Goal: Information Seeking & Learning: Learn about a topic

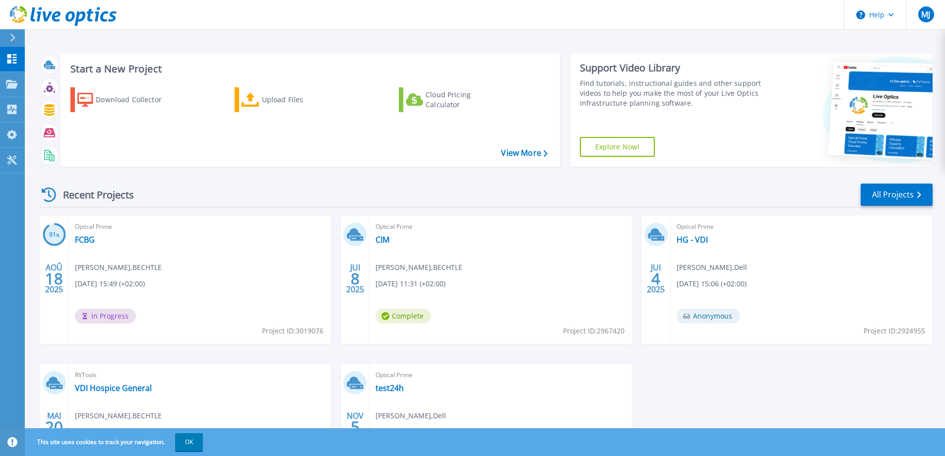
click at [117, 263] on span "Mathias Jouaidy , BECHTLE" at bounding box center [118, 267] width 87 height 11
click at [83, 240] on link "FCBG" at bounding box center [85, 240] width 20 height 10
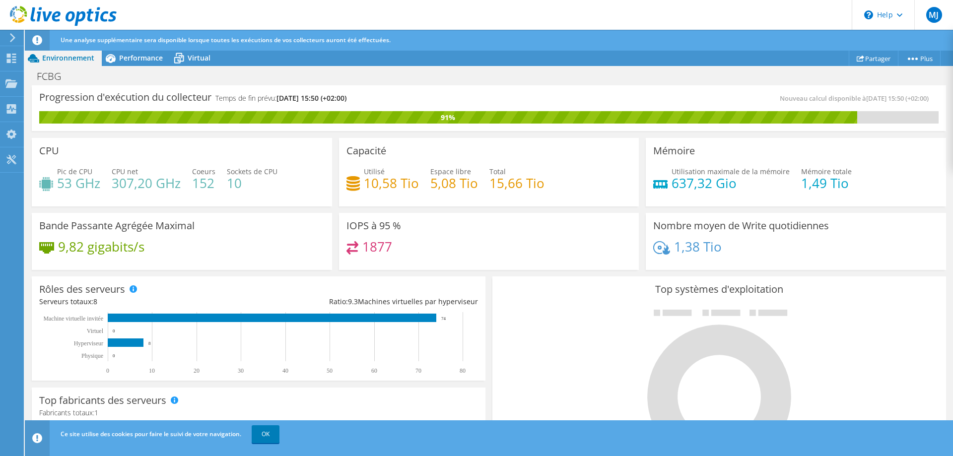
scroll to position [143, 0]
click at [272, 435] on link "OK" at bounding box center [266, 434] width 28 height 18
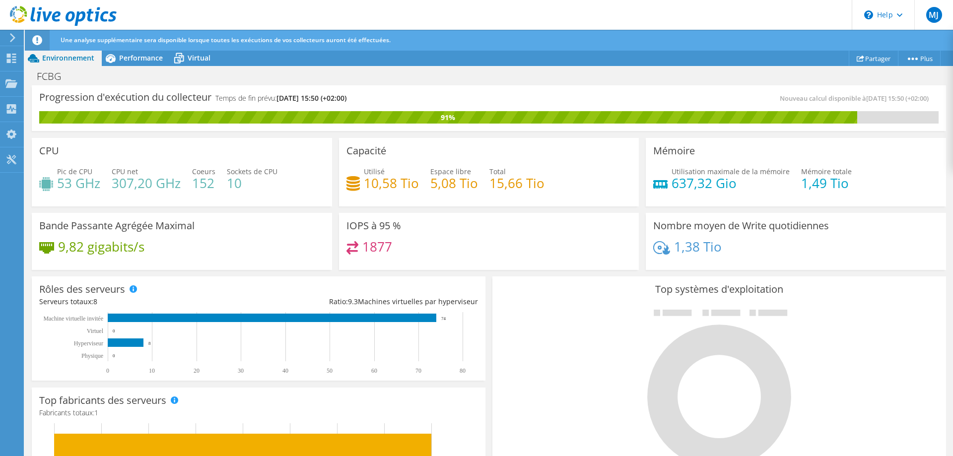
click at [11, 36] on icon at bounding box center [12, 37] width 7 height 9
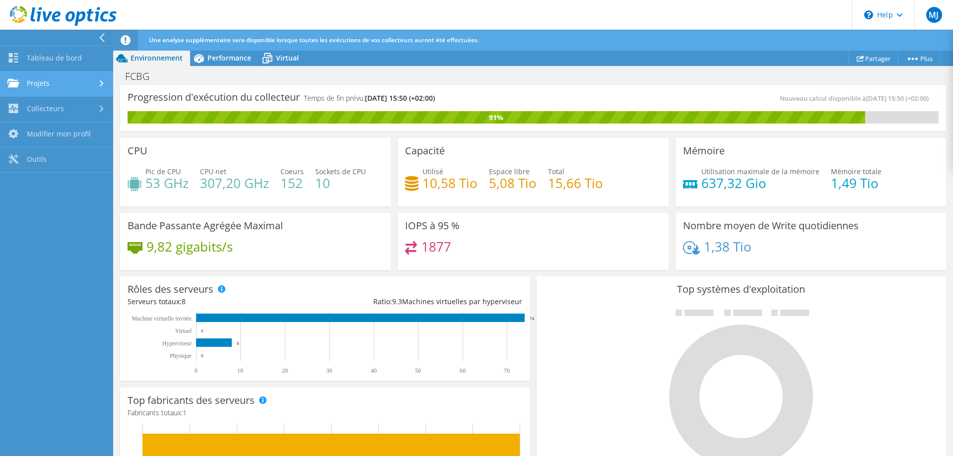
click at [43, 81] on link "Projets" at bounding box center [56, 83] width 113 height 25
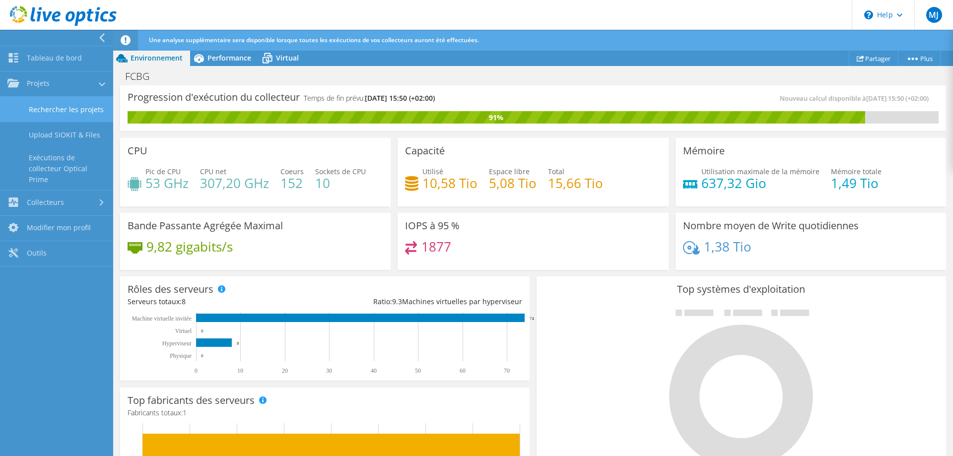
click at [77, 113] on link "Rechercher les projets" at bounding box center [56, 109] width 113 height 25
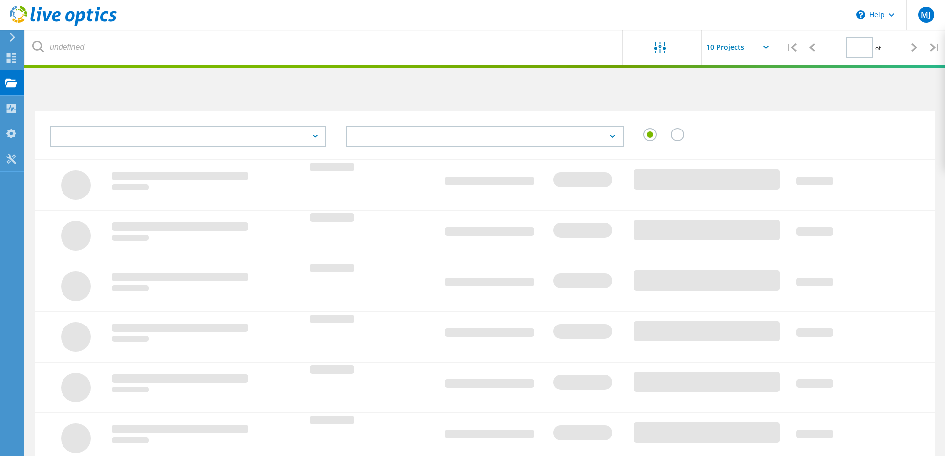
type input "1"
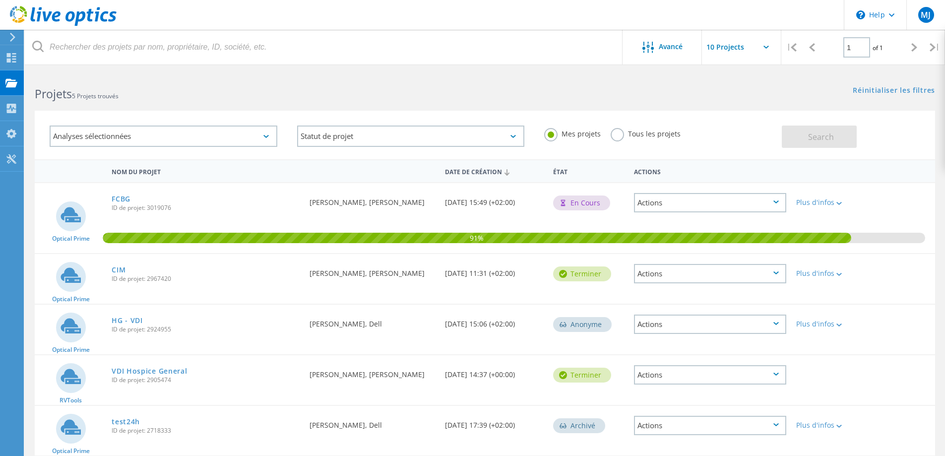
click at [720, 206] on div "Actions" at bounding box center [710, 202] width 152 height 19
click at [158, 196] on div "FCBG ID de projet: 3019076" at bounding box center [206, 202] width 198 height 38
click at [125, 197] on link "FCBG" at bounding box center [121, 199] width 19 height 7
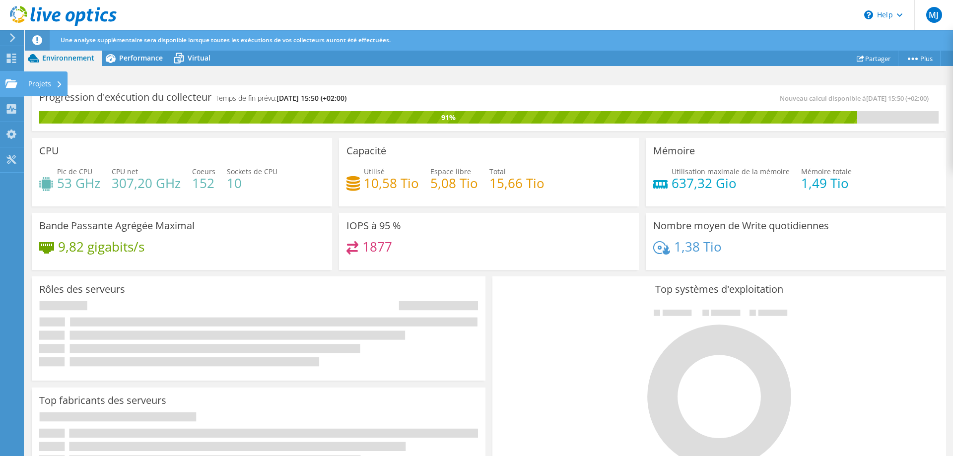
click at [8, 86] on use at bounding box center [11, 83] width 12 height 8
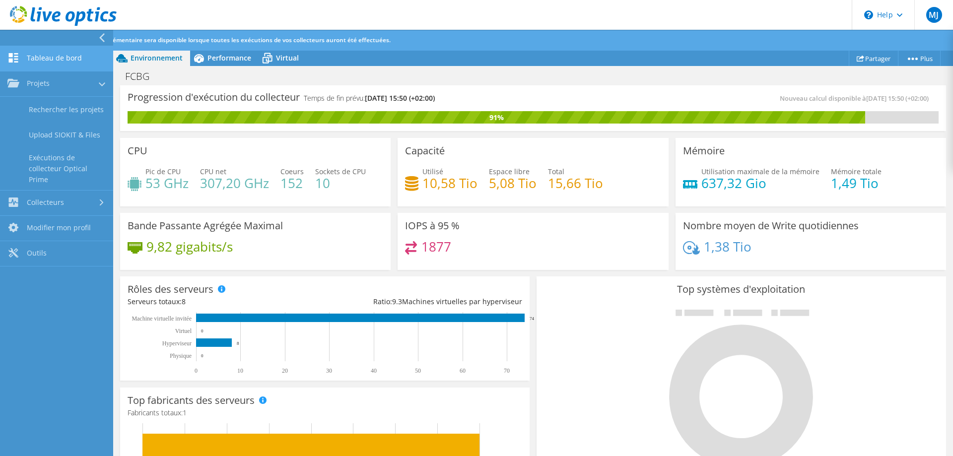
click at [47, 55] on link "Tableau de bord" at bounding box center [56, 58] width 113 height 25
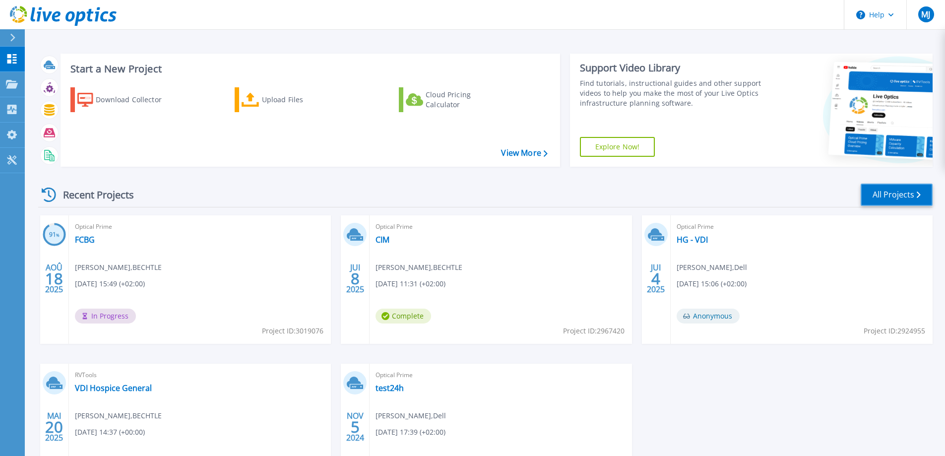
click at [873, 196] on link "All Projects" at bounding box center [897, 195] width 72 height 22
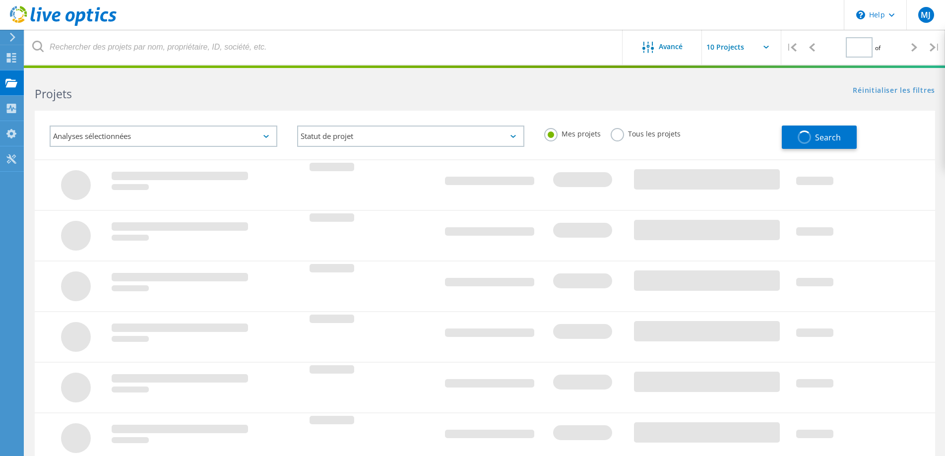
type input "1"
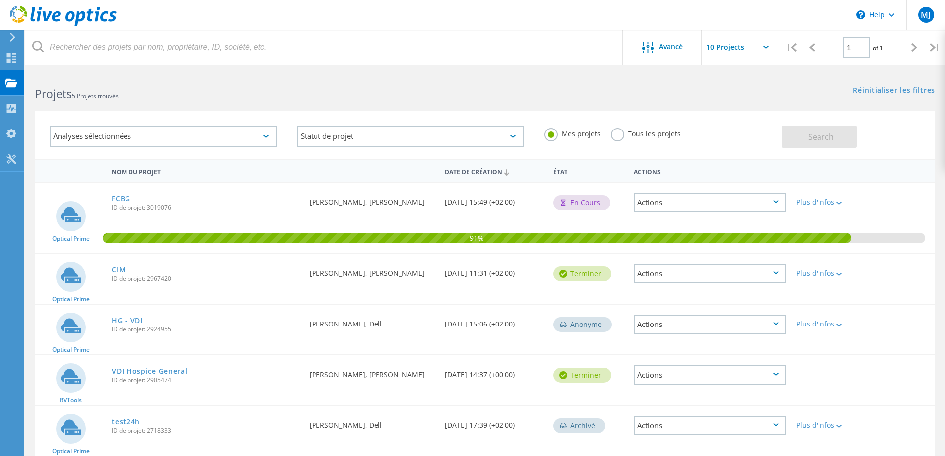
click at [127, 197] on link "FCBG" at bounding box center [121, 199] width 19 height 7
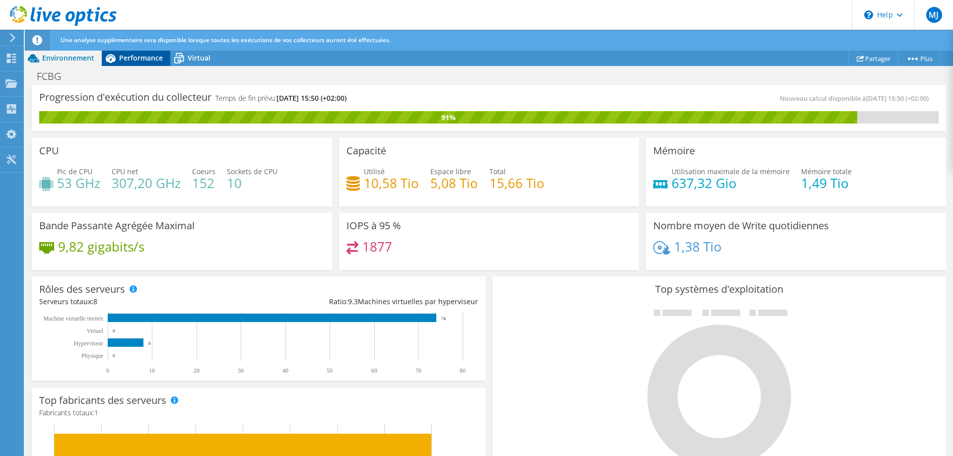
click at [148, 58] on span "Performance" at bounding box center [141, 57] width 44 height 9
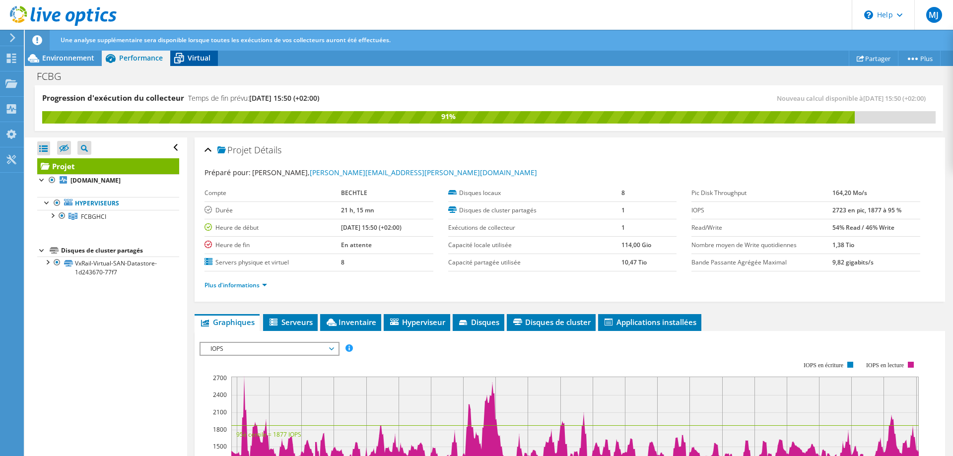
click at [190, 60] on span "Virtual" at bounding box center [199, 57] width 23 height 9
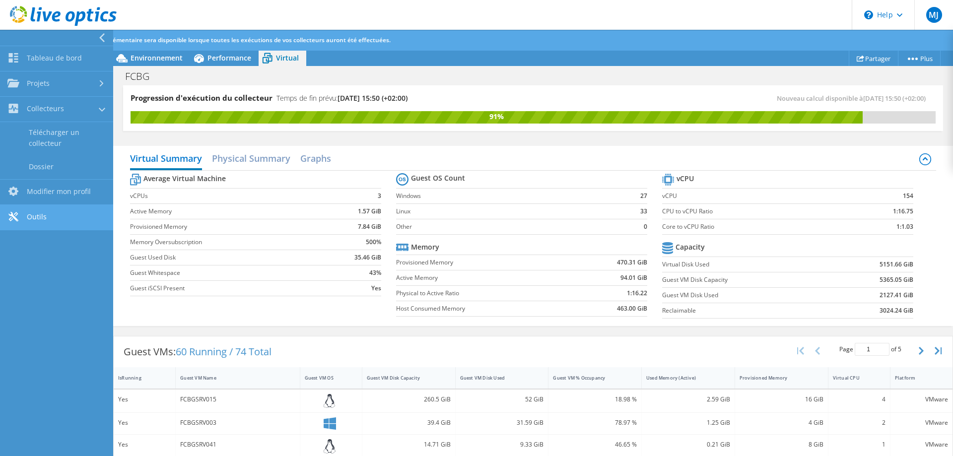
click at [56, 213] on link "Outils" at bounding box center [56, 217] width 113 height 25
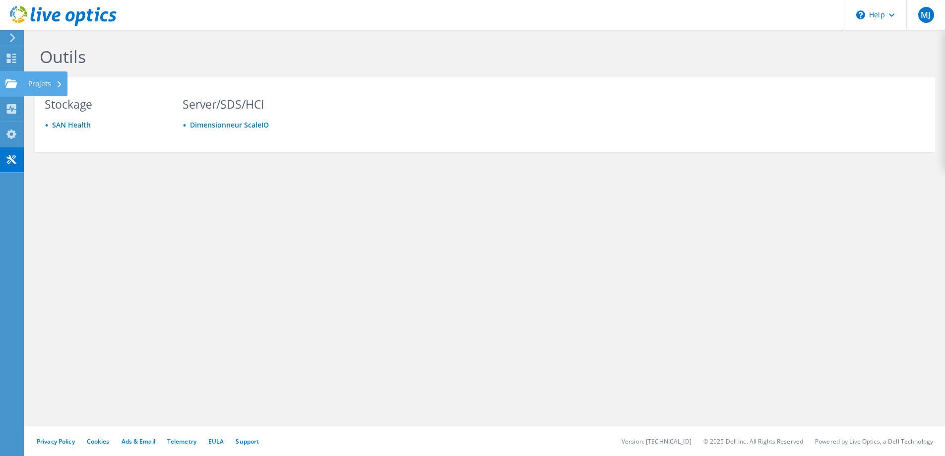
click at [14, 81] on icon at bounding box center [11, 83] width 12 height 9
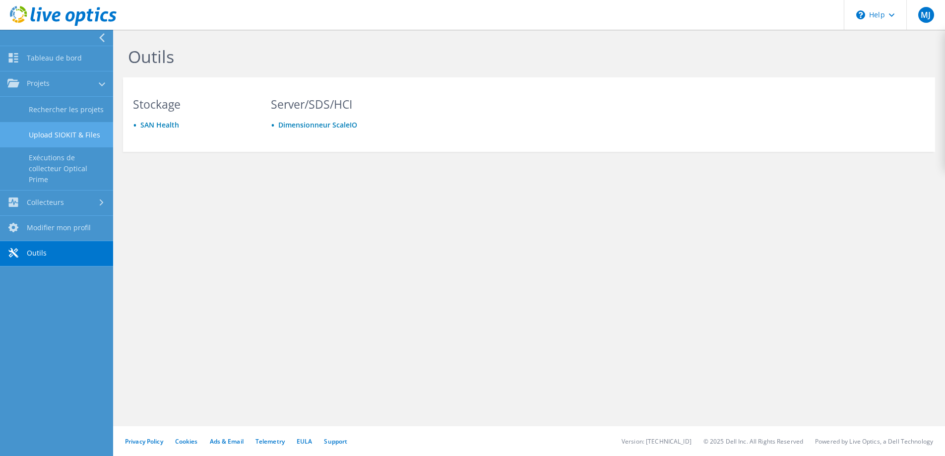
click at [50, 138] on link "Upload SIOKIT & Files" at bounding box center [56, 134] width 113 height 25
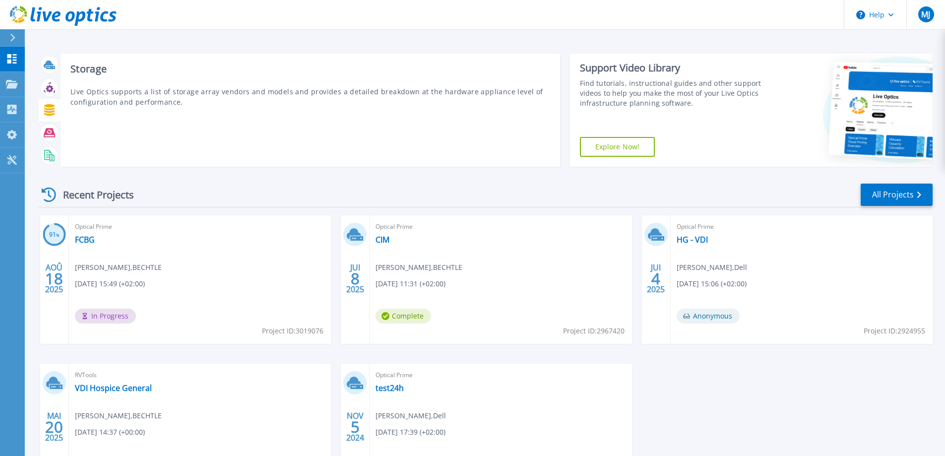
click at [48, 114] on icon at bounding box center [49, 109] width 11 height 11
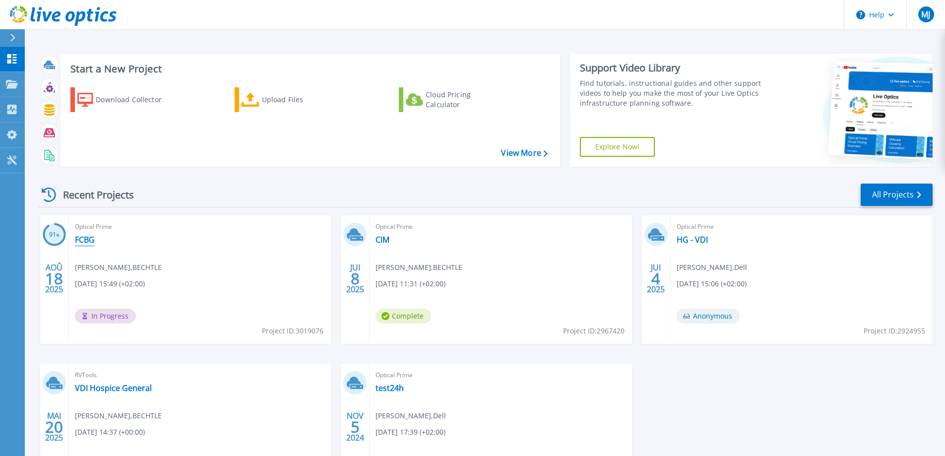
click at [86, 237] on link "FCBG" at bounding box center [85, 240] width 20 height 10
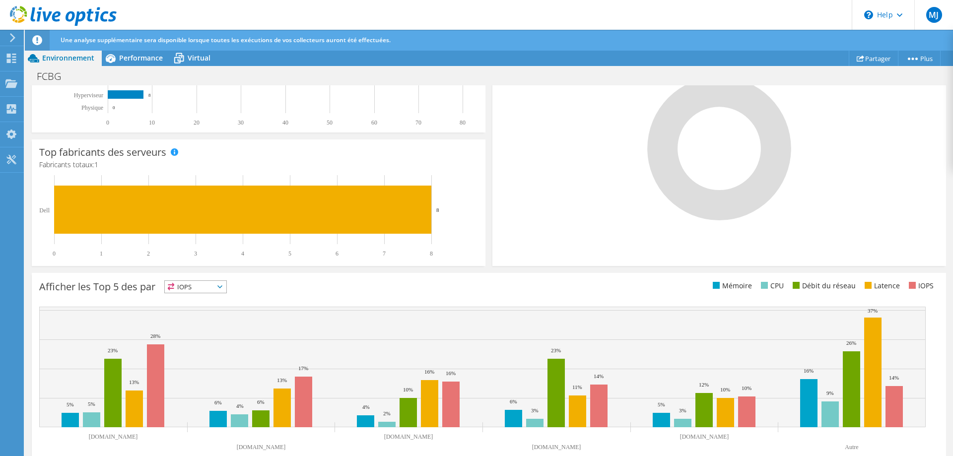
scroll to position [264, 0]
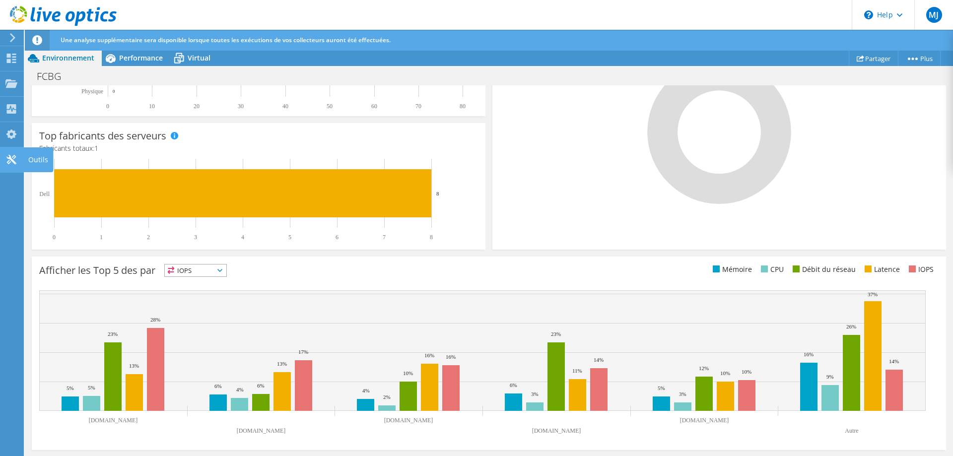
click at [13, 159] on icon at bounding box center [11, 159] width 12 height 9
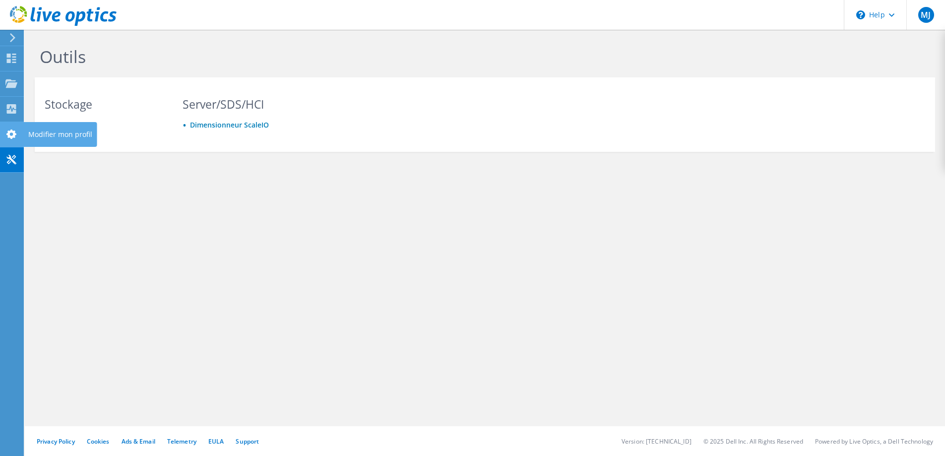
click at [15, 135] on icon at bounding box center [11, 134] width 12 height 9
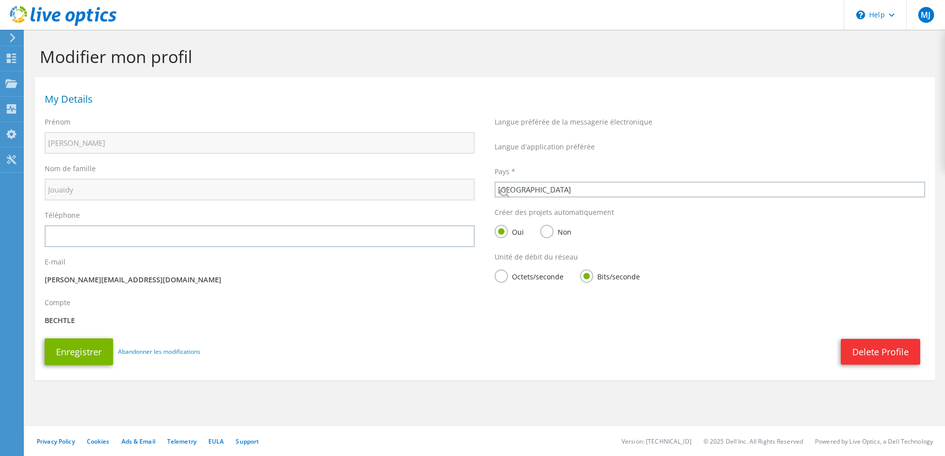
select select "42"
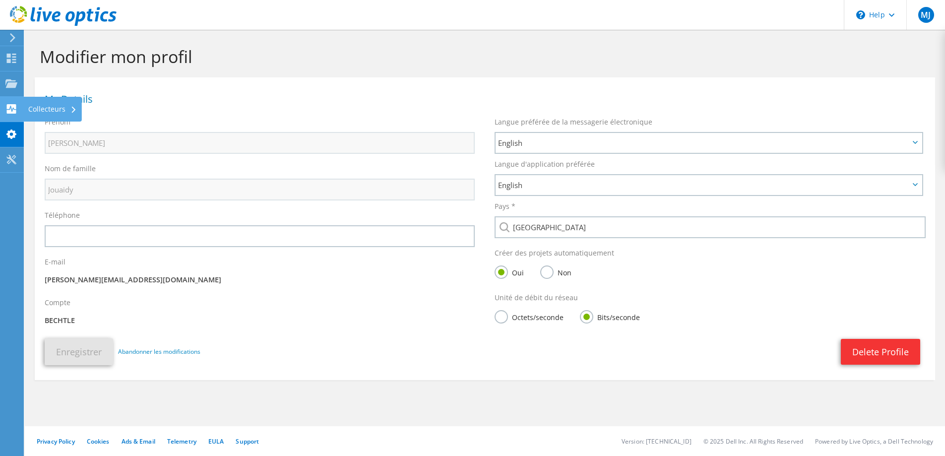
click at [11, 109] on icon at bounding box center [11, 108] width 12 height 9
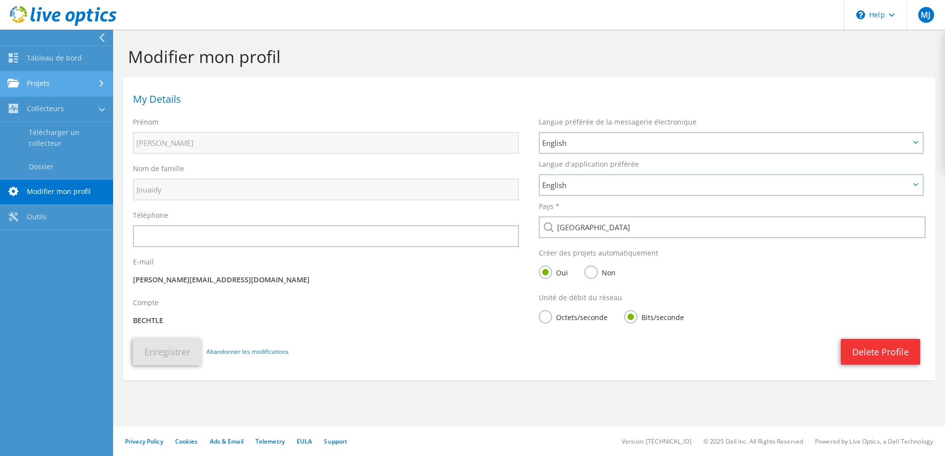
click at [49, 85] on link "Projets" at bounding box center [56, 83] width 113 height 25
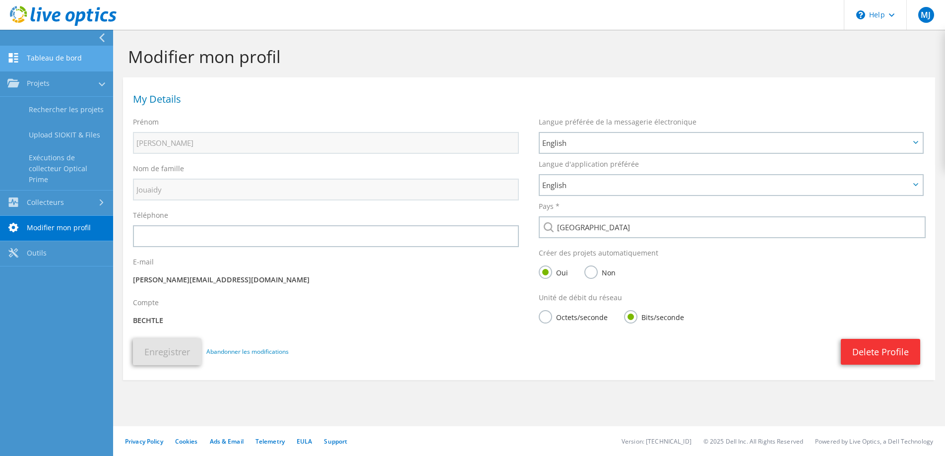
click at [53, 55] on link "Tableau de bord" at bounding box center [56, 58] width 113 height 25
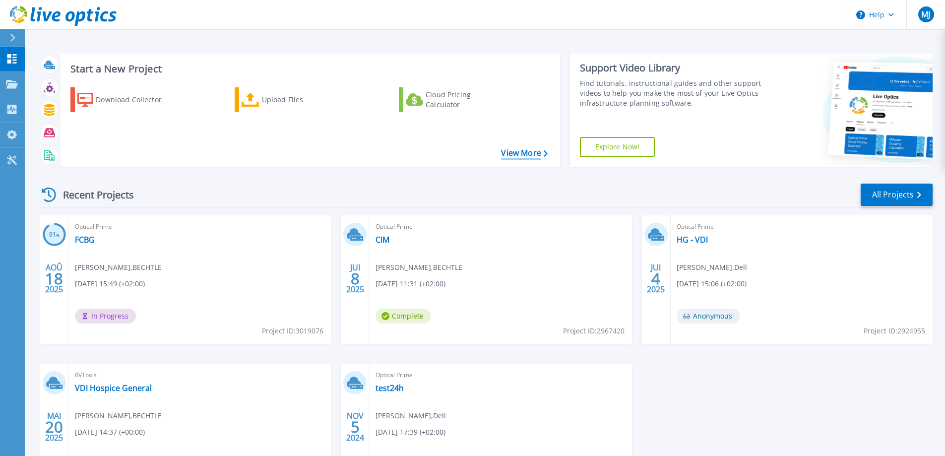
click at [520, 149] on link "View More" at bounding box center [524, 152] width 46 height 9
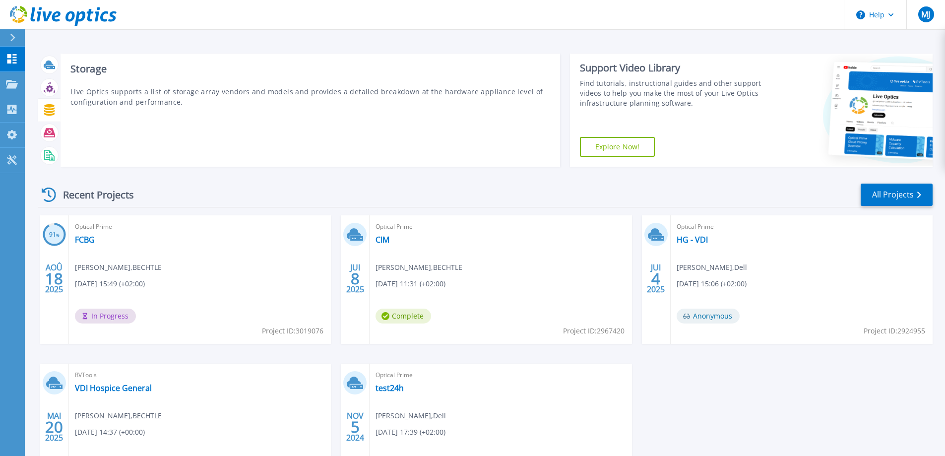
click at [48, 108] on icon at bounding box center [49, 109] width 11 height 11
click at [48, 91] on icon at bounding box center [49, 88] width 7 height 7
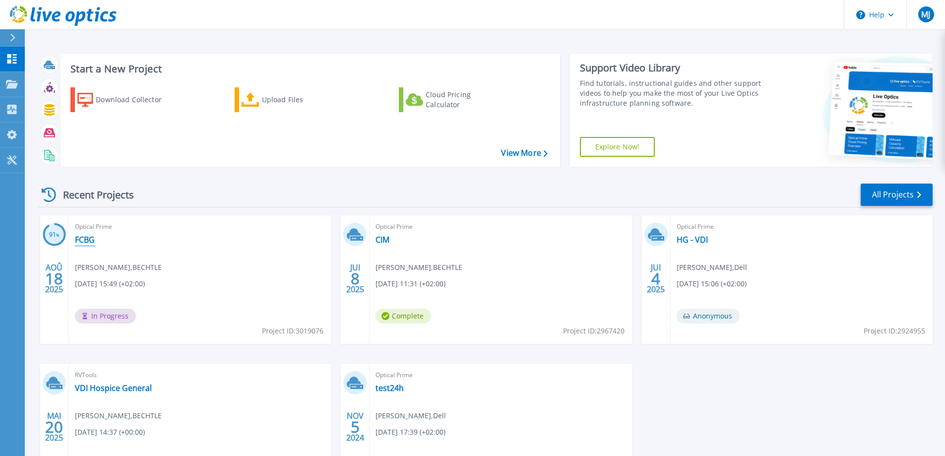
click at [85, 236] on link "FCBG" at bounding box center [85, 240] width 20 height 10
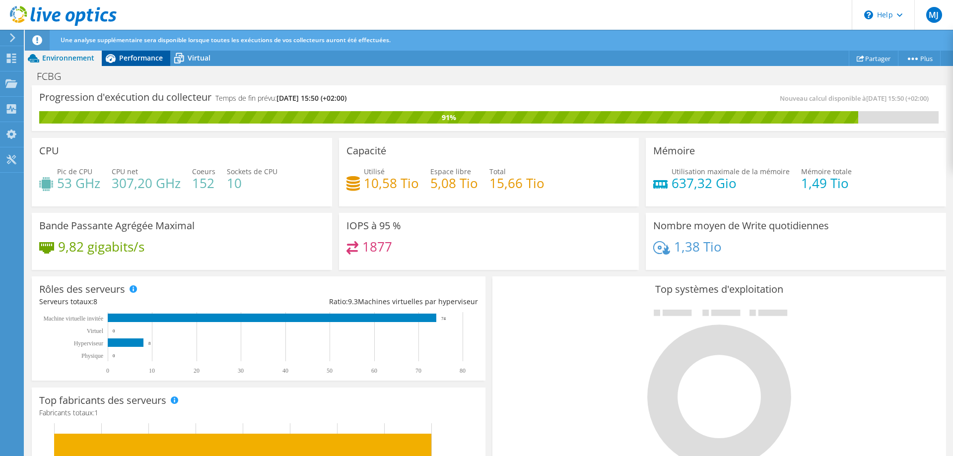
click at [130, 59] on span "Performance" at bounding box center [141, 57] width 44 height 9
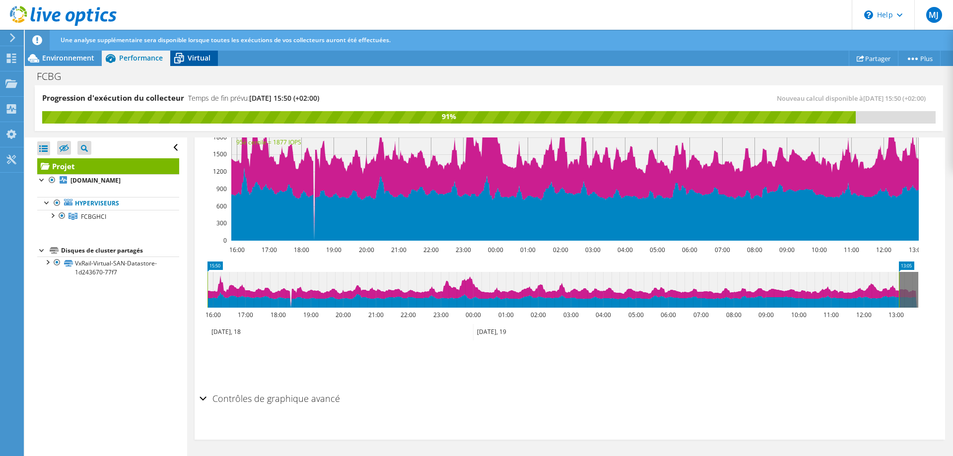
click at [183, 58] on icon at bounding box center [179, 59] width 10 height 8
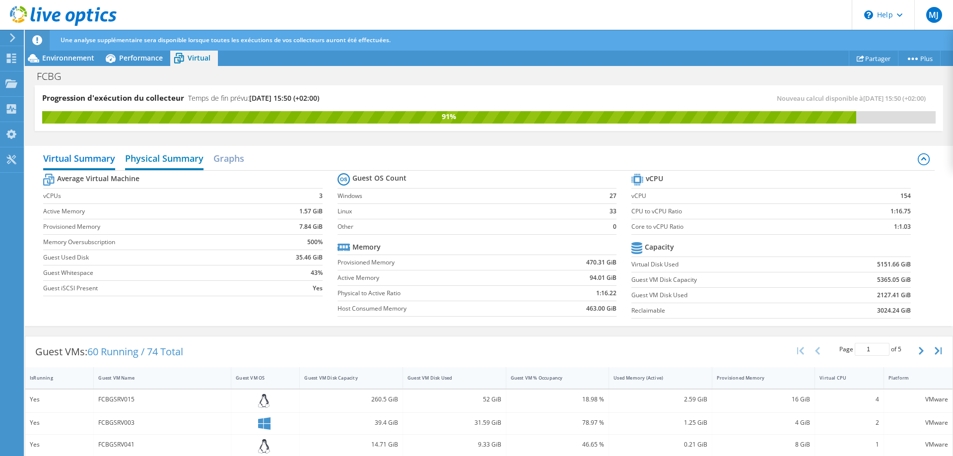
click at [155, 157] on h2 "Physical Summary" at bounding box center [164, 159] width 78 height 22
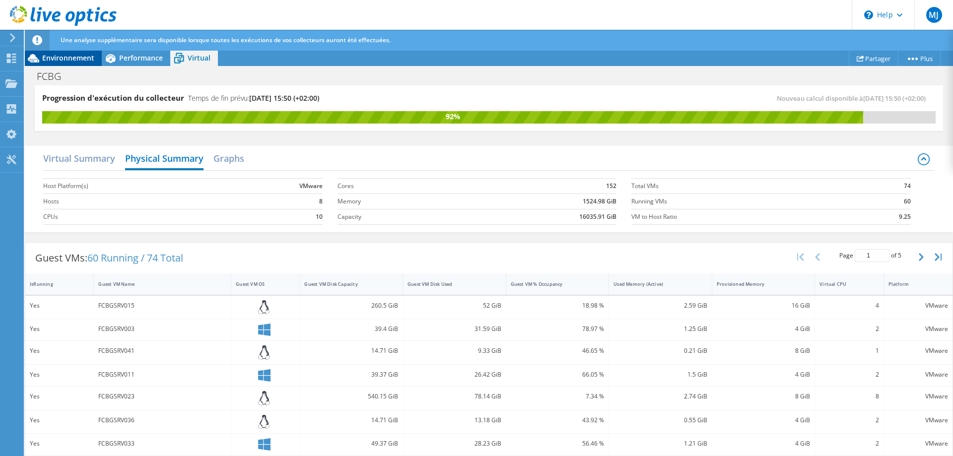
click at [64, 62] on span "Environnement" at bounding box center [68, 57] width 52 height 9
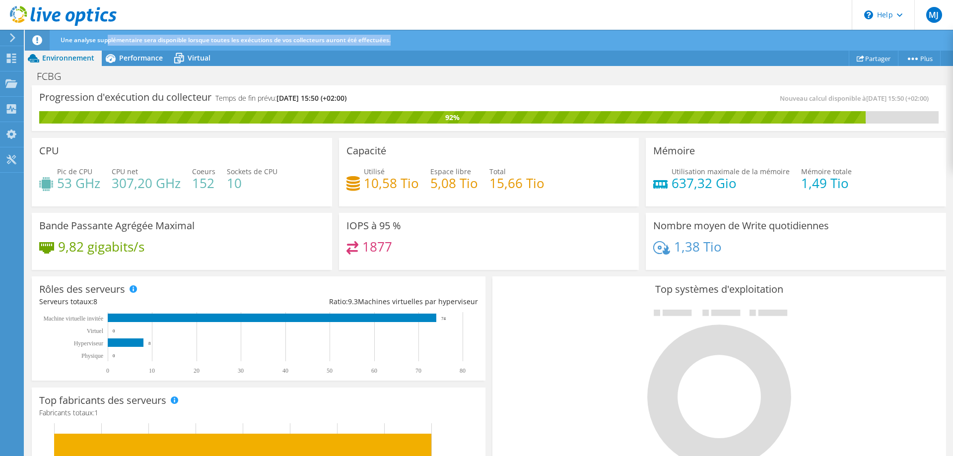
drag, startPoint x: 109, startPoint y: 41, endPoint x: 396, endPoint y: 47, distance: 286.9
click at [396, 47] on div "Une analyse supplémentaire sera disponible lorsque toutes les exécutions de vos…" at bounding box center [507, 40] width 898 height 21
